Goal: Task Accomplishment & Management: Use online tool/utility

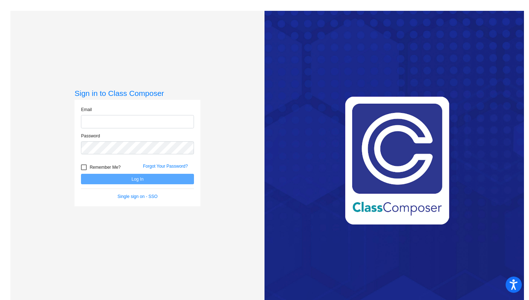
type input "[EMAIL_ADDRESS][DOMAIN_NAME]"
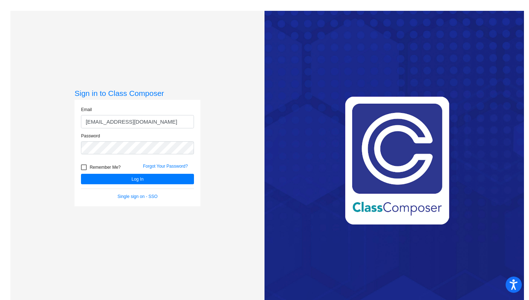
click at [79, 166] on div "Remember Me?" at bounding box center [107, 168] width 62 height 11
click at [83, 166] on div at bounding box center [84, 167] width 6 height 6
click at [84, 170] on input "Remember Me?" at bounding box center [84, 170] width 0 height 0
checkbox input "true"
click at [124, 178] on button "Log In" at bounding box center [137, 179] width 113 height 10
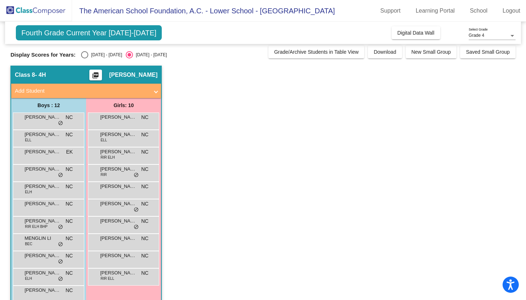
scroll to position [3, 0]
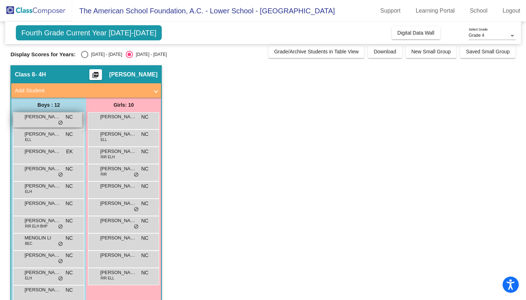
click at [54, 119] on span "[PERSON_NAME]" at bounding box center [42, 116] width 36 height 7
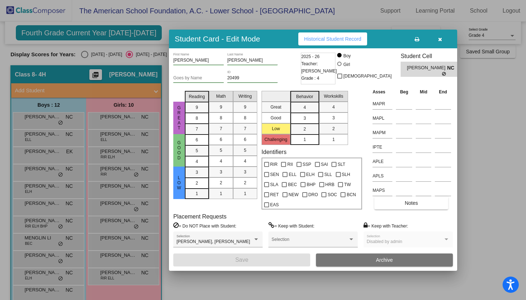
click at [38, 134] on div at bounding box center [263, 150] width 526 height 300
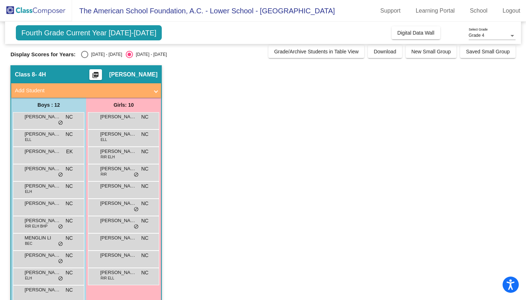
click at [38, 134] on span "[PERSON_NAME]" at bounding box center [42, 133] width 36 height 7
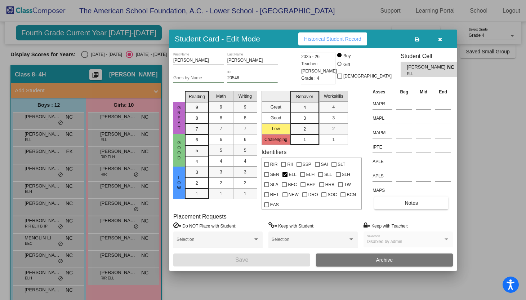
click at [36, 156] on div at bounding box center [263, 150] width 526 height 300
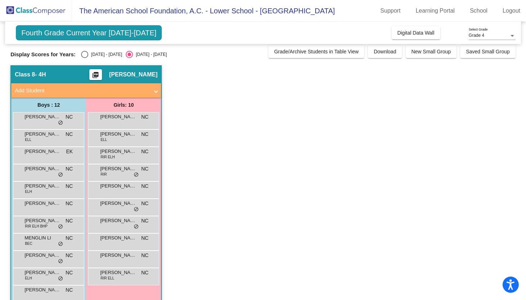
click at [36, 156] on div "[PERSON_NAME] EK lock do_not_disturb_alt" at bounding box center [47, 154] width 69 height 15
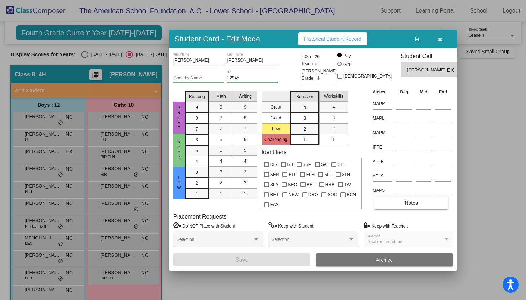
click at [155, 57] on div at bounding box center [263, 150] width 526 height 300
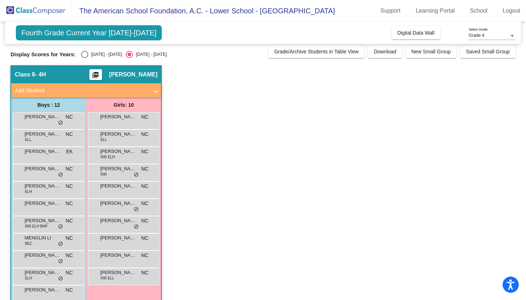
click at [85, 54] on div "Select an option" at bounding box center [84, 54] width 7 height 7
click at [85, 58] on input "[DATE] - [DATE]" at bounding box center [84, 58] width 0 height 0
radio input "true"
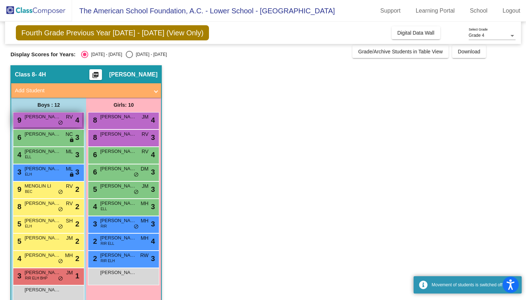
click at [48, 120] on span "[PERSON_NAME]" at bounding box center [42, 116] width 36 height 7
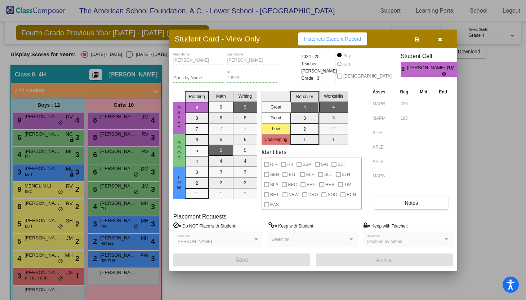
click at [43, 139] on div at bounding box center [263, 150] width 526 height 300
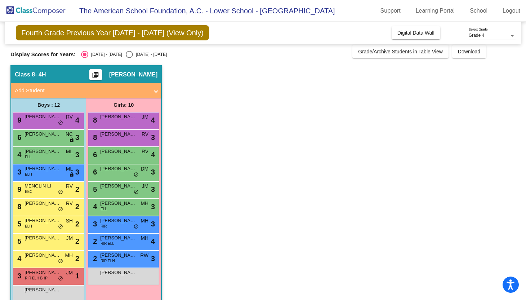
click at [43, 139] on div "6 [PERSON_NAME] NC lock do_not_disturb_alt 3" at bounding box center [47, 137] width 69 height 15
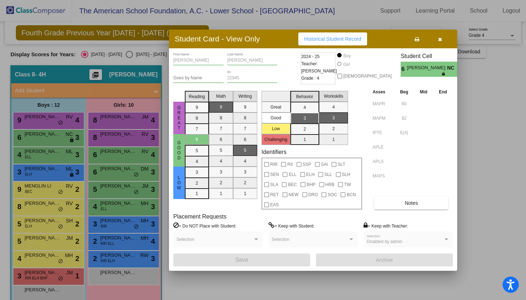
click at [48, 124] on div at bounding box center [263, 150] width 526 height 300
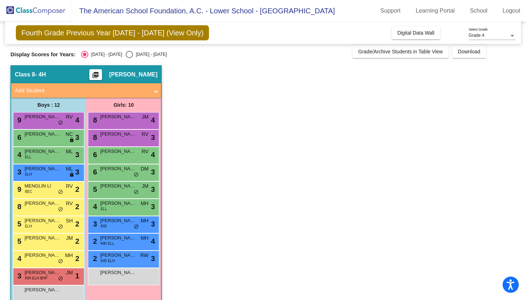
click at [48, 124] on div "9 [PERSON_NAME] RV lock do_not_disturb_alt 4" at bounding box center [47, 119] width 69 height 15
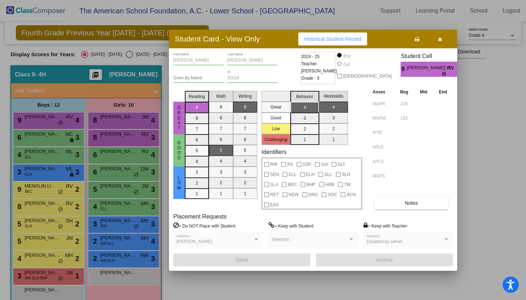
click at [35, 157] on div at bounding box center [263, 150] width 526 height 300
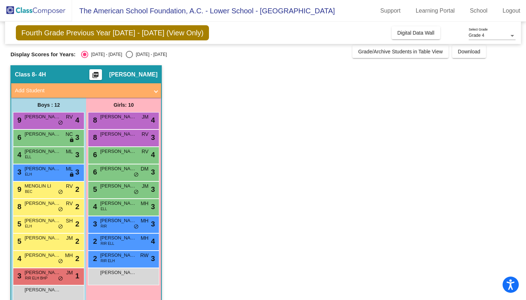
click at [35, 157] on div "4 [PERSON_NAME] [PERSON_NAME] lock do_not_disturb_alt 3" at bounding box center [47, 154] width 69 height 15
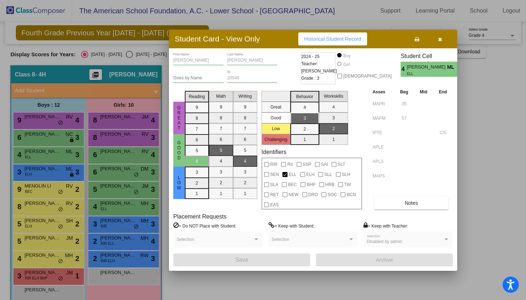
click at [37, 171] on div at bounding box center [263, 150] width 526 height 300
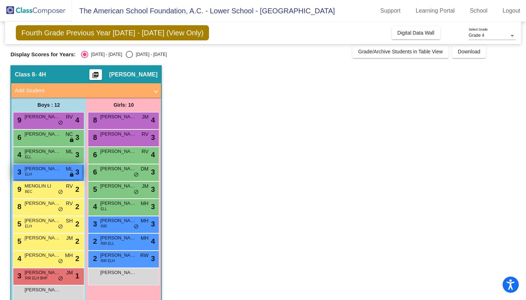
click at [37, 171] on span "[PERSON_NAME]" at bounding box center [42, 168] width 36 height 7
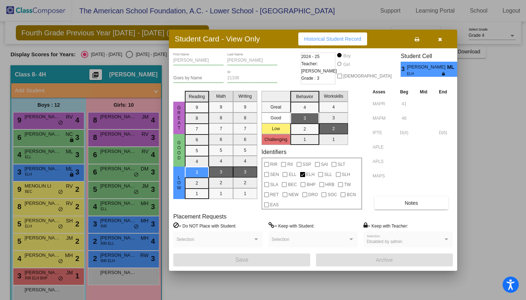
click at [31, 191] on div at bounding box center [263, 150] width 526 height 300
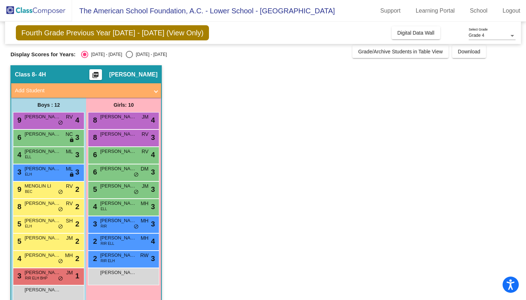
click at [31, 191] on span "BEC" at bounding box center [29, 191] width 8 height 5
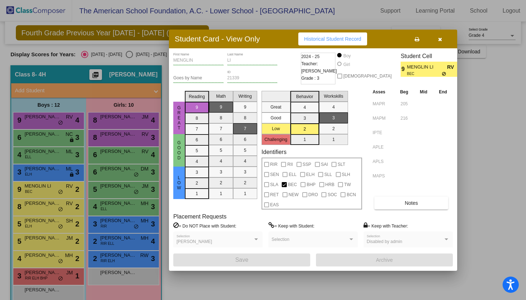
click at [31, 205] on div at bounding box center [263, 150] width 526 height 300
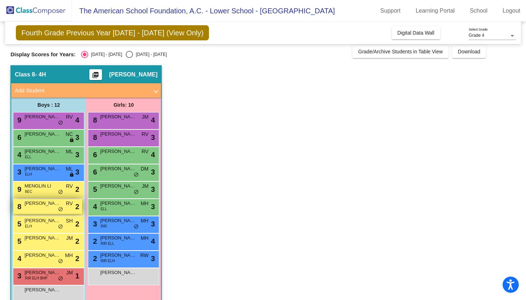
click at [31, 205] on span "[PERSON_NAME] [PERSON_NAME]" at bounding box center [42, 203] width 36 height 7
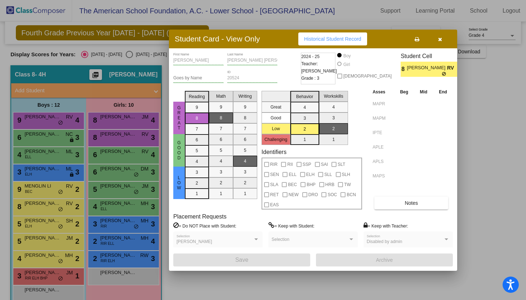
click at [29, 225] on div at bounding box center [263, 150] width 526 height 300
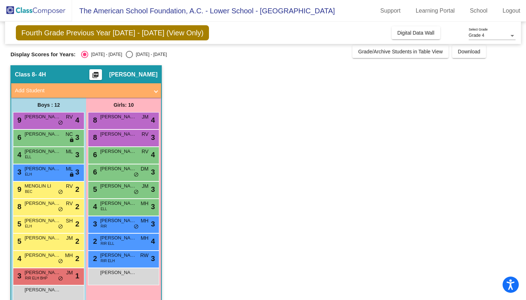
click at [29, 225] on span "ELH" at bounding box center [28, 225] width 7 height 5
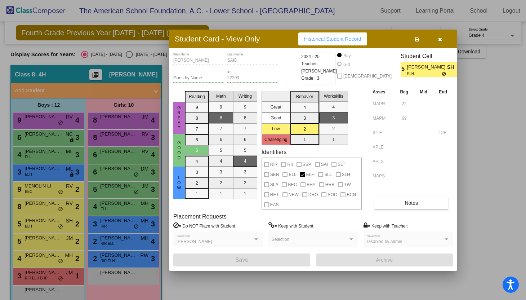
click at [33, 239] on div at bounding box center [263, 150] width 526 height 300
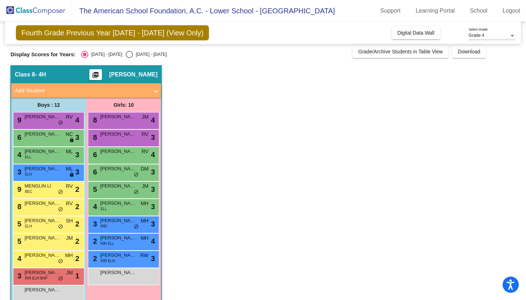
click at [33, 239] on span "[PERSON_NAME]" at bounding box center [42, 237] width 36 height 7
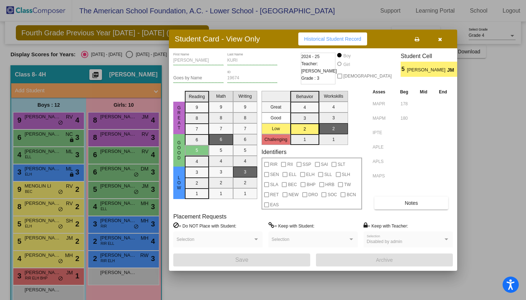
click at [483, 165] on div at bounding box center [263, 150] width 526 height 300
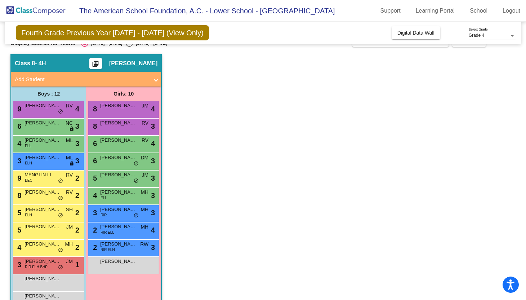
scroll to position [0, 0]
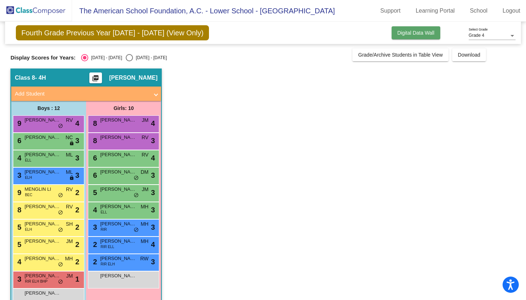
click at [412, 38] on button "Digital Data Wall" at bounding box center [416, 32] width 49 height 13
